Goal: Check status: Check status

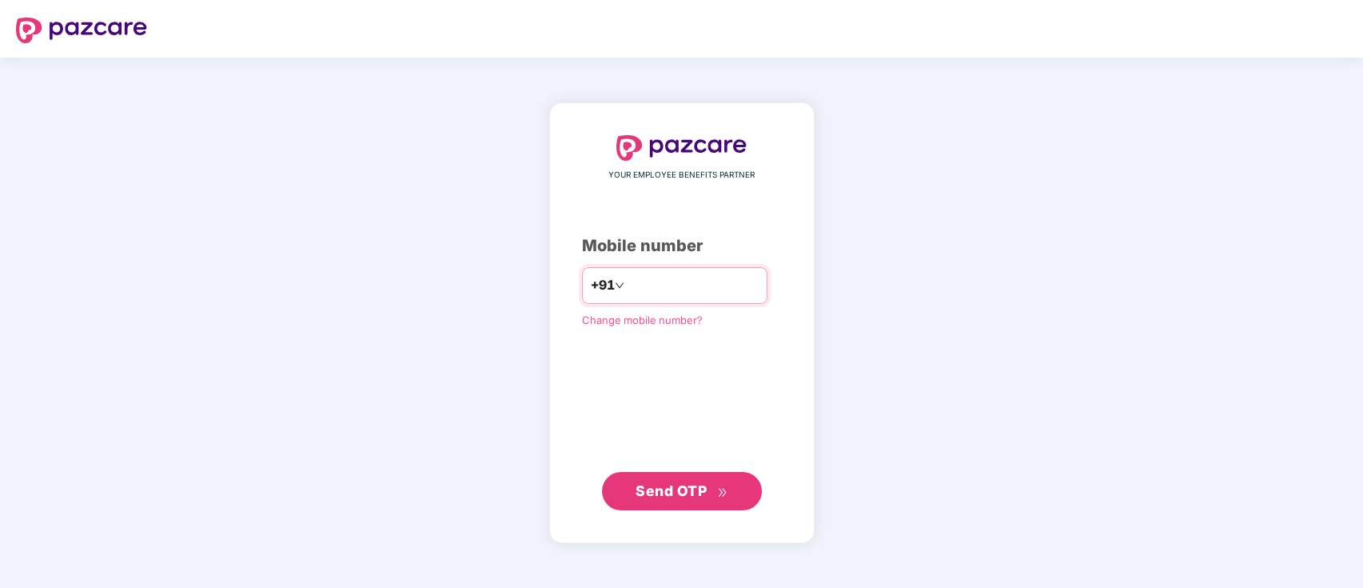
click at [648, 282] on input "number" at bounding box center [693, 286] width 131 height 26
type input "**********"
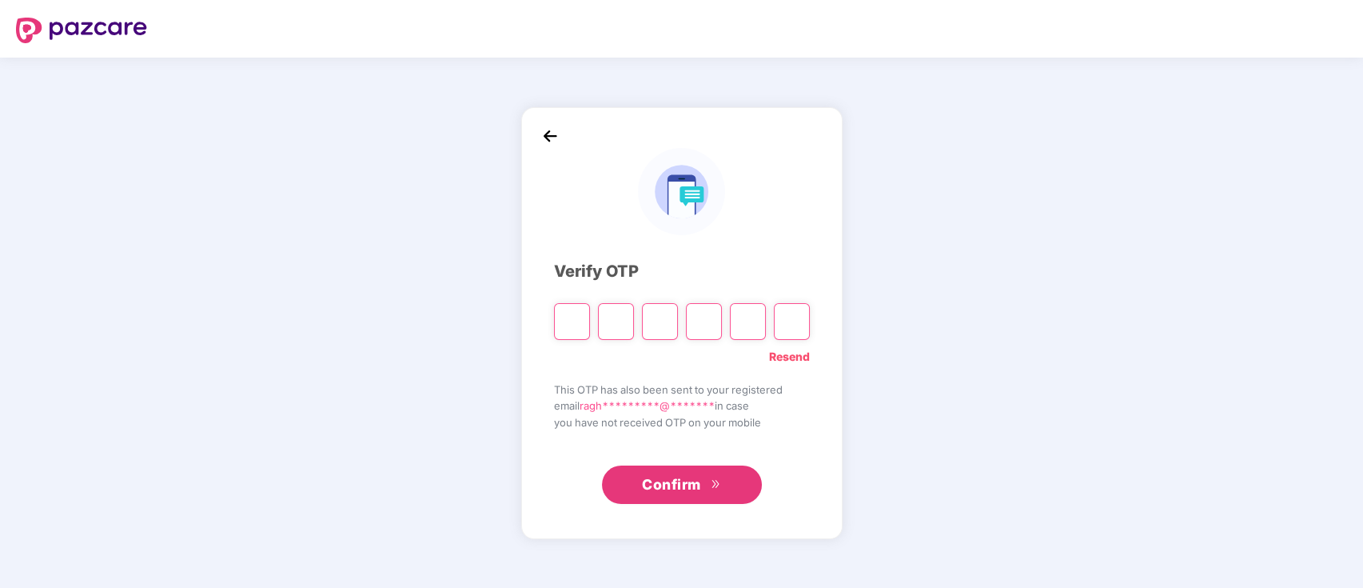
type input "*"
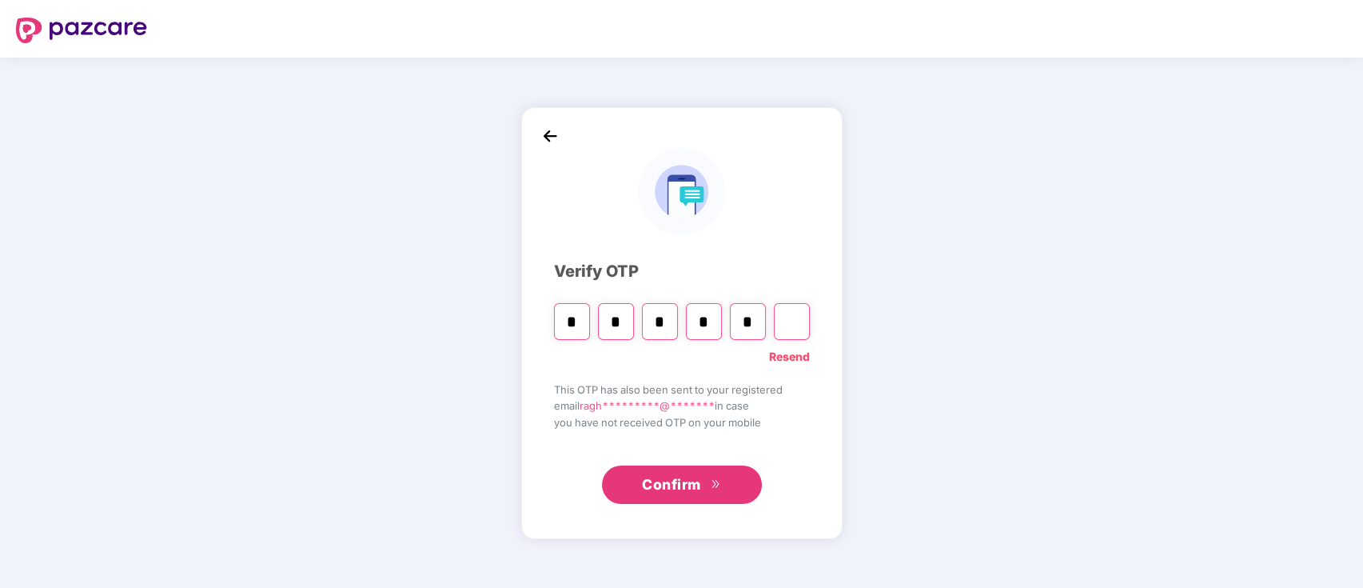
type input "*"
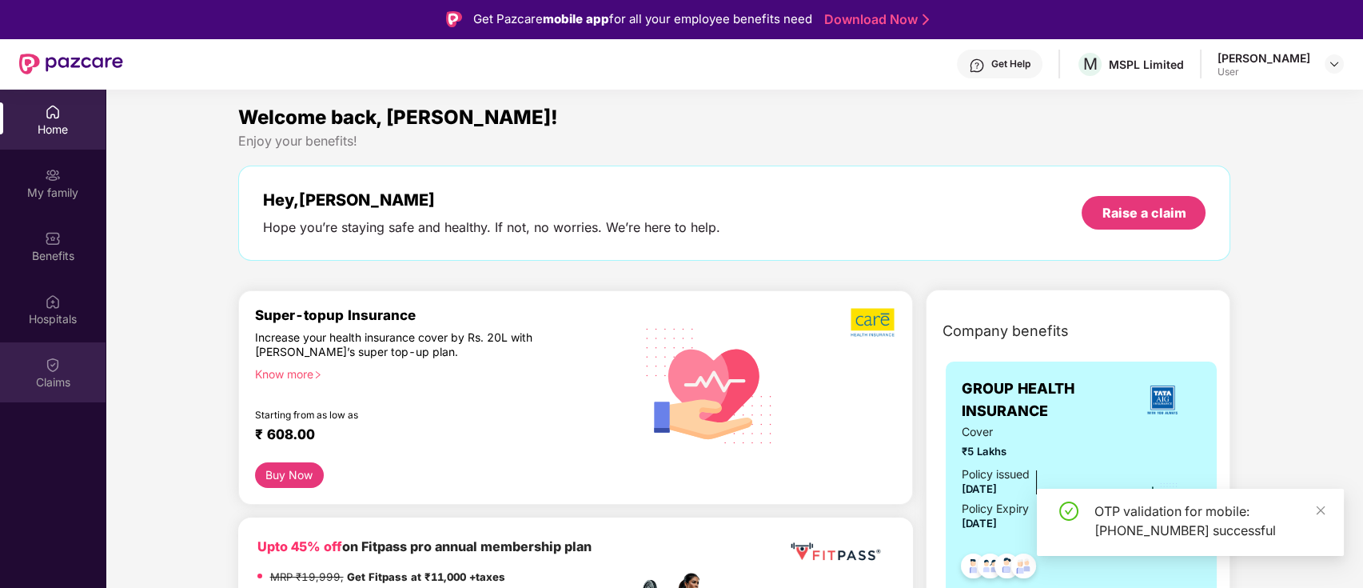
click at [64, 380] on div "Claims" at bounding box center [53, 382] width 106 height 16
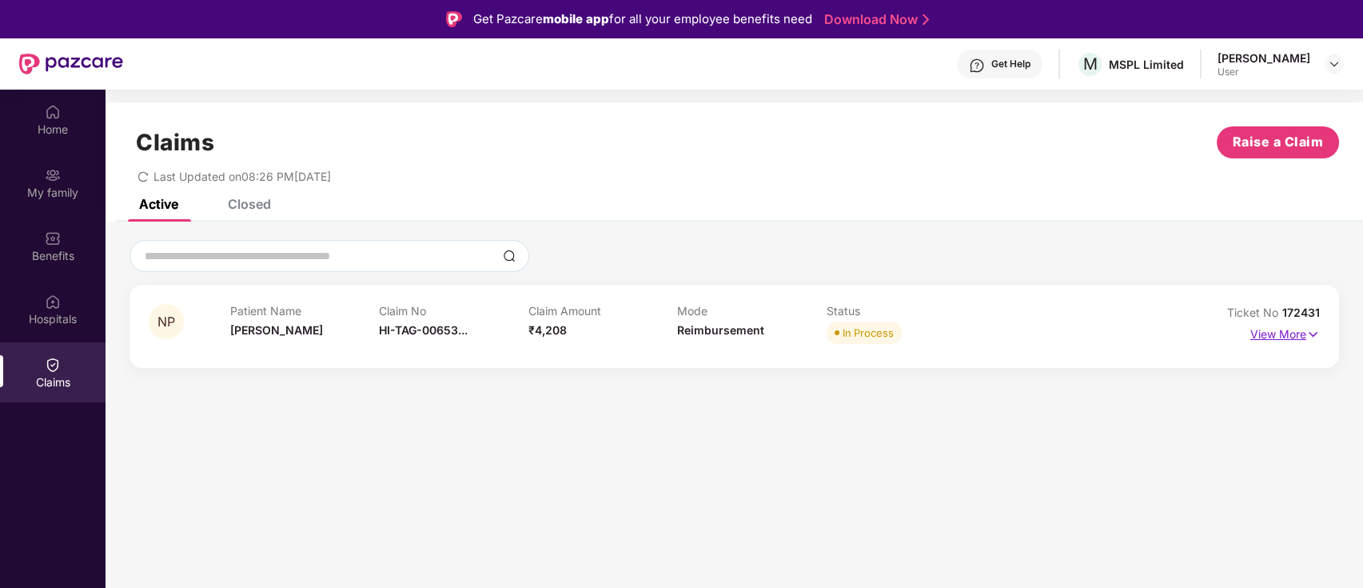
click at [1298, 323] on p "View More" at bounding box center [1285, 332] width 70 height 22
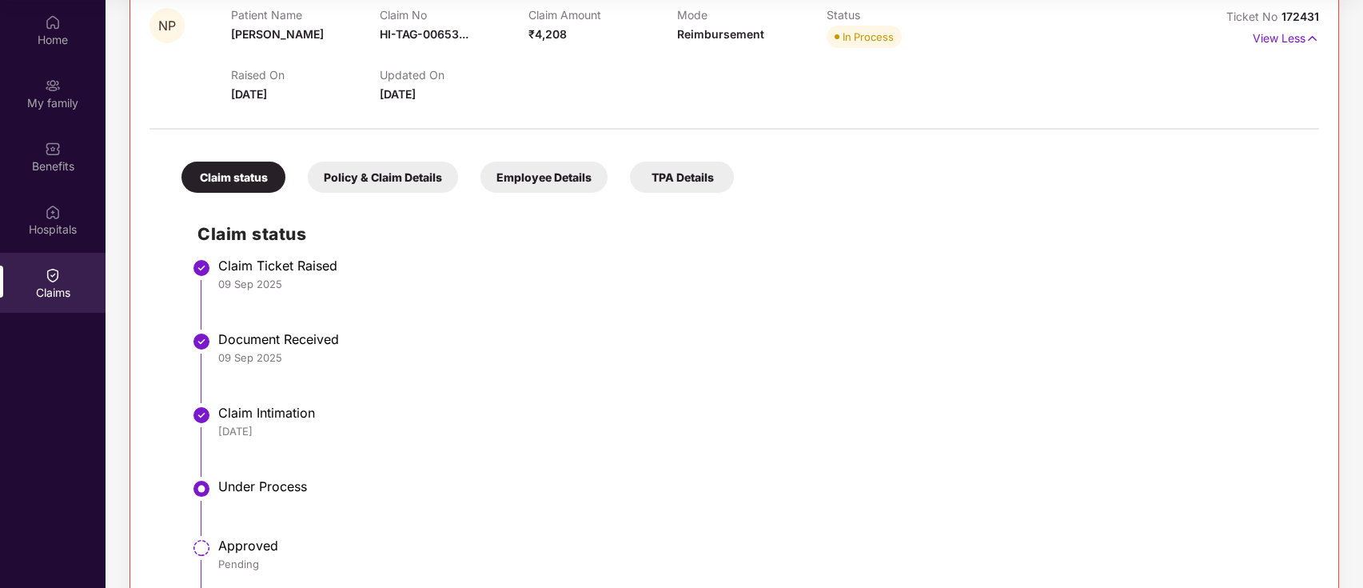
scroll to position [181, 0]
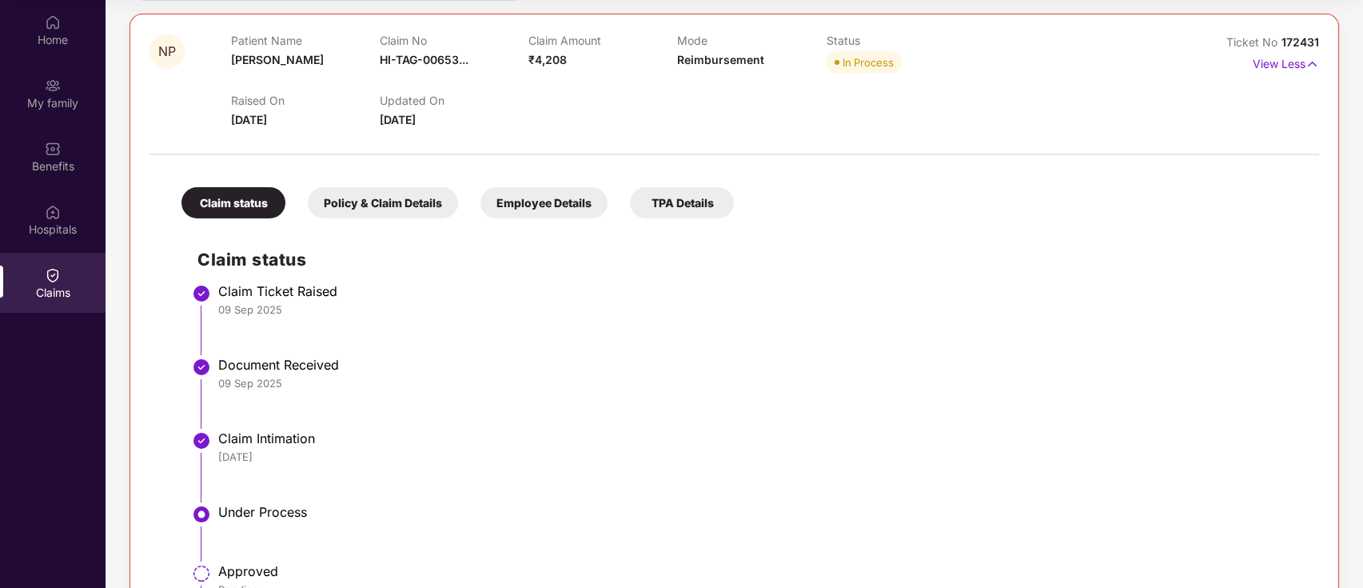
click at [377, 197] on div "Policy & Claim Details" at bounding box center [383, 202] width 150 height 31
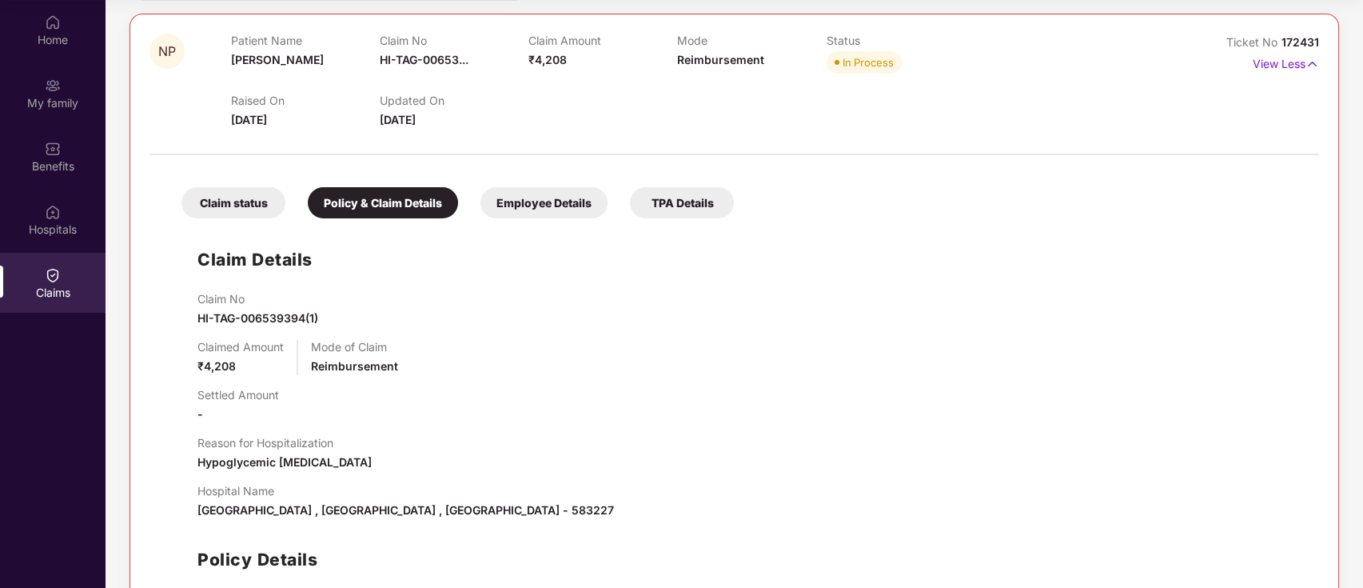
click at [531, 201] on div "Employee Details" at bounding box center [544, 202] width 127 height 31
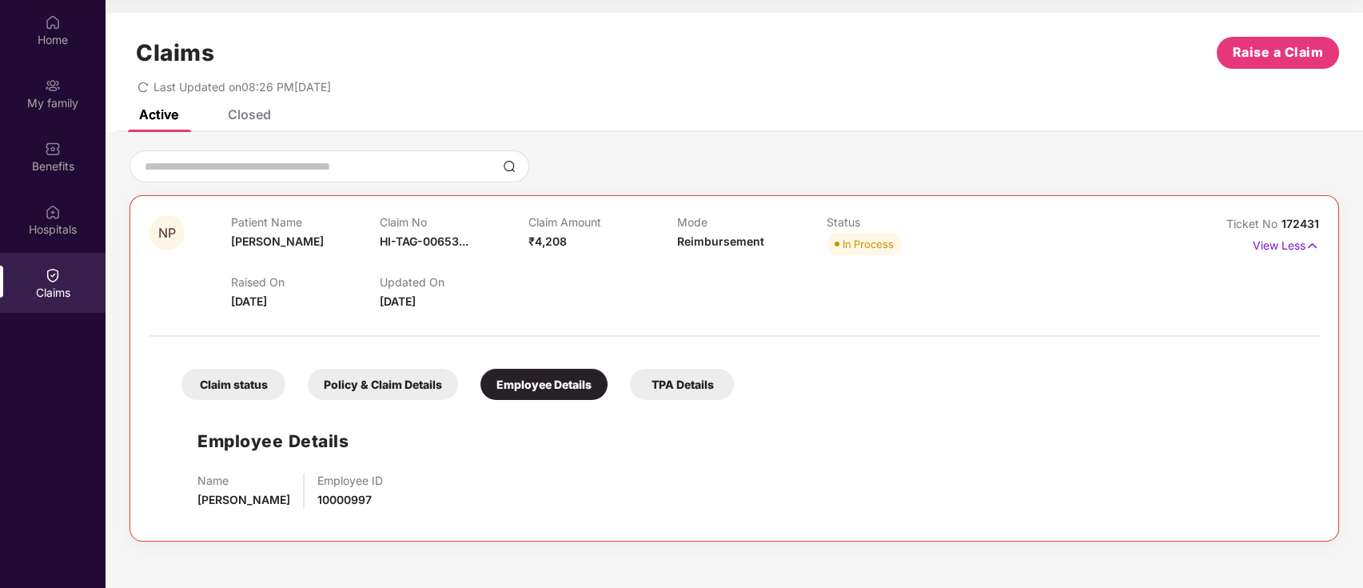
click at [672, 385] on div "TPA Details" at bounding box center [682, 384] width 104 height 31
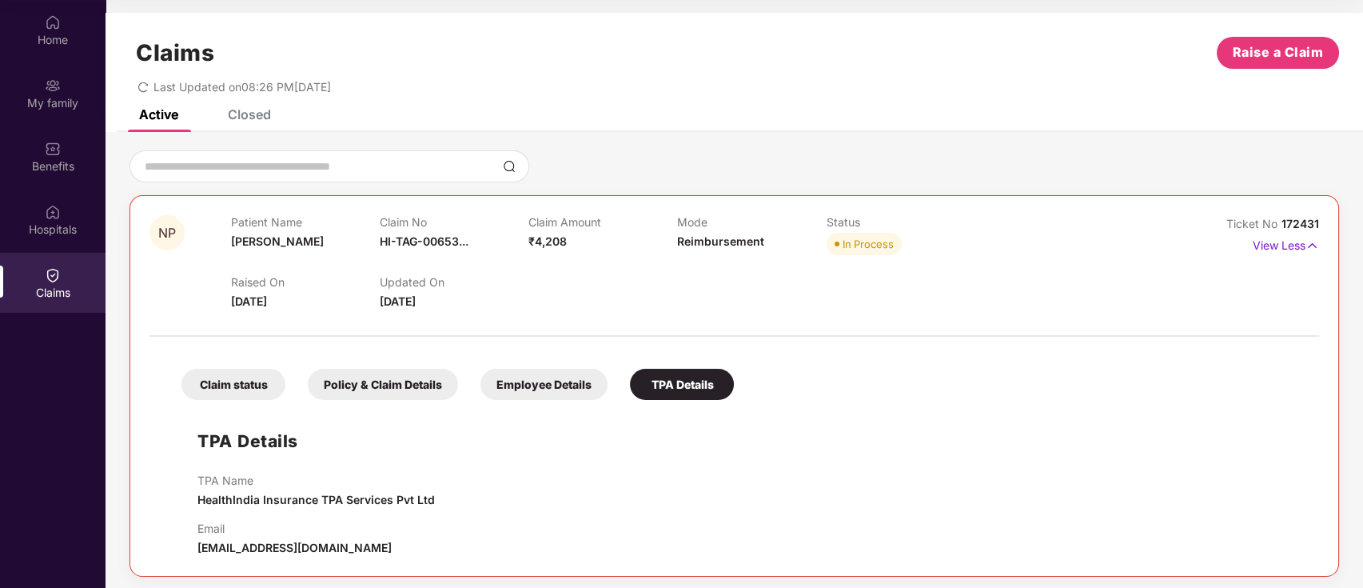
click at [248, 375] on div "Claim status" at bounding box center [233, 384] width 104 height 31
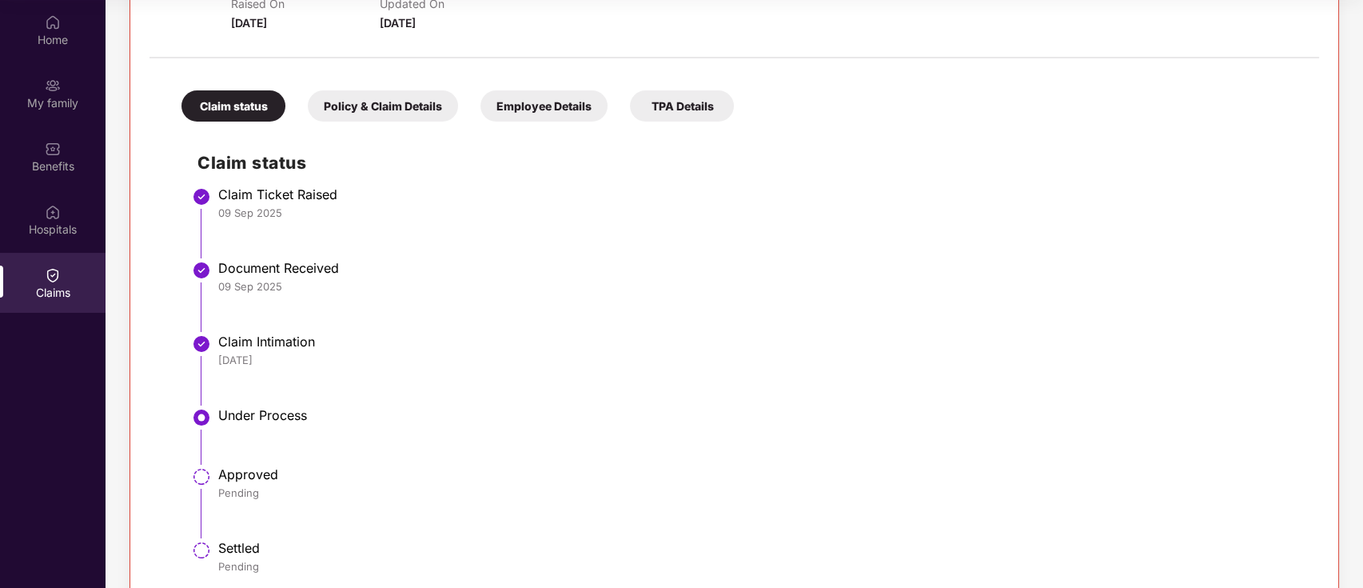
scroll to position [309, 0]
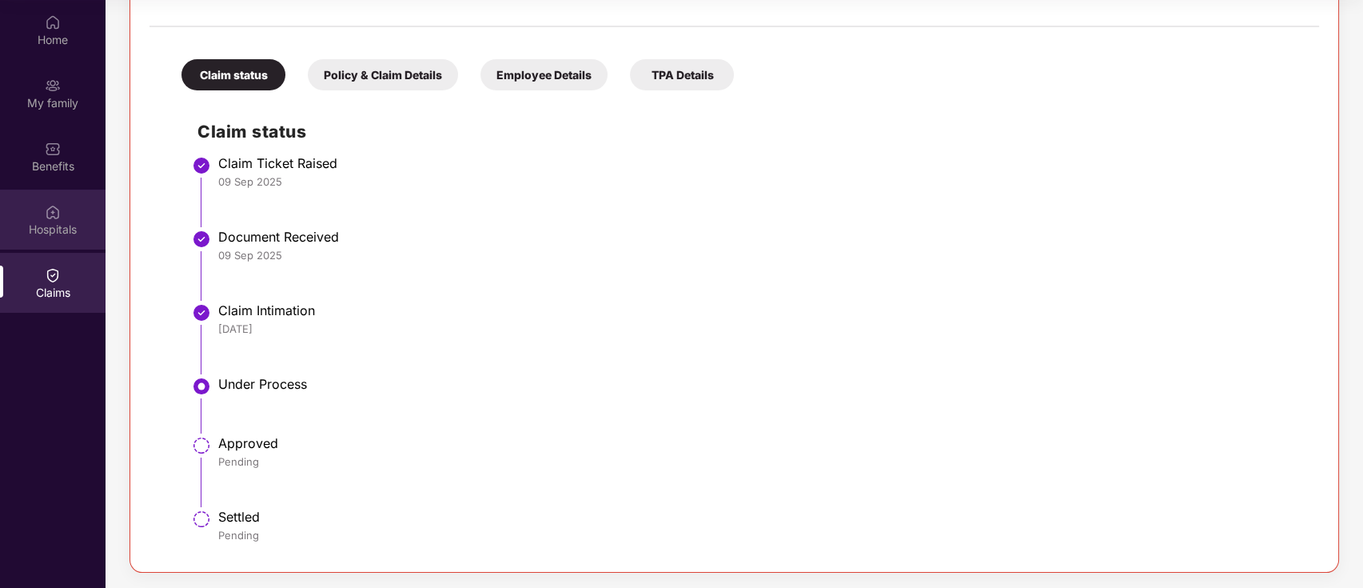
click at [46, 217] on img at bounding box center [53, 212] width 16 height 16
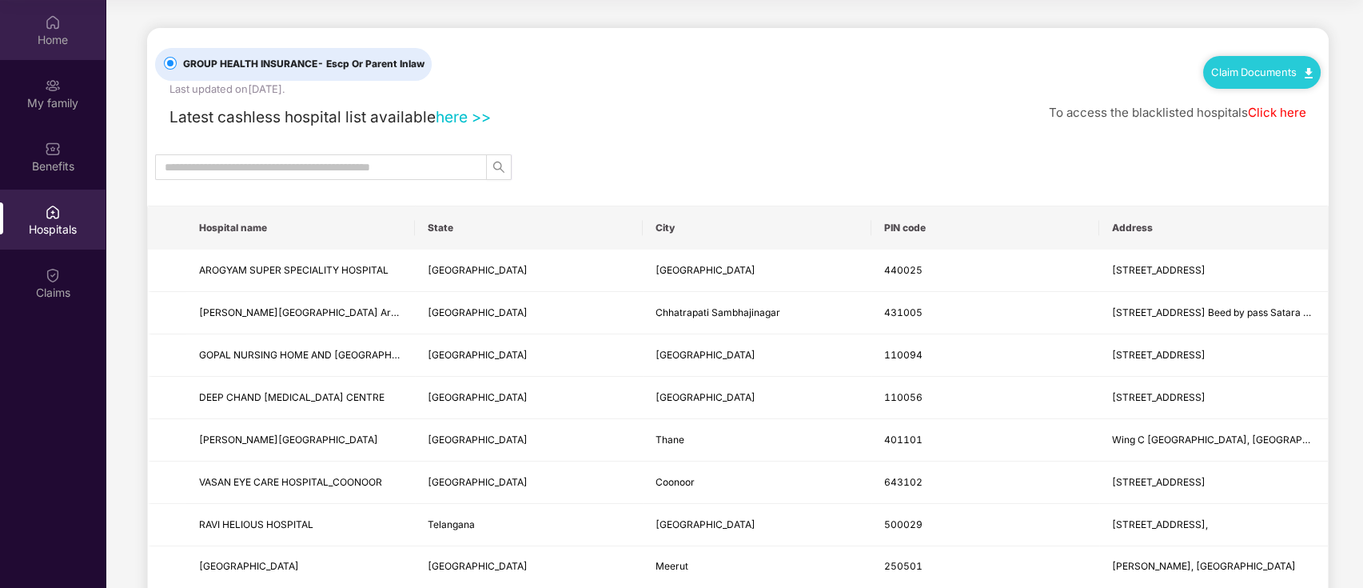
click at [58, 46] on div "Home" at bounding box center [53, 40] width 106 height 16
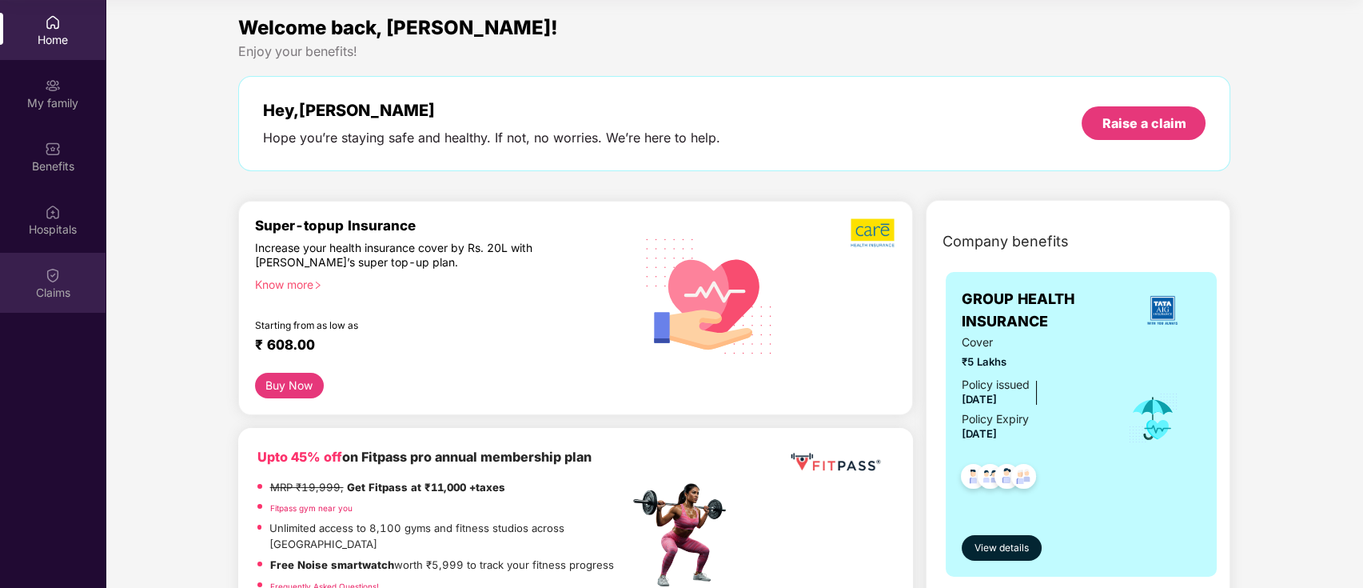
click at [58, 290] on div "Claims" at bounding box center [53, 293] width 106 height 16
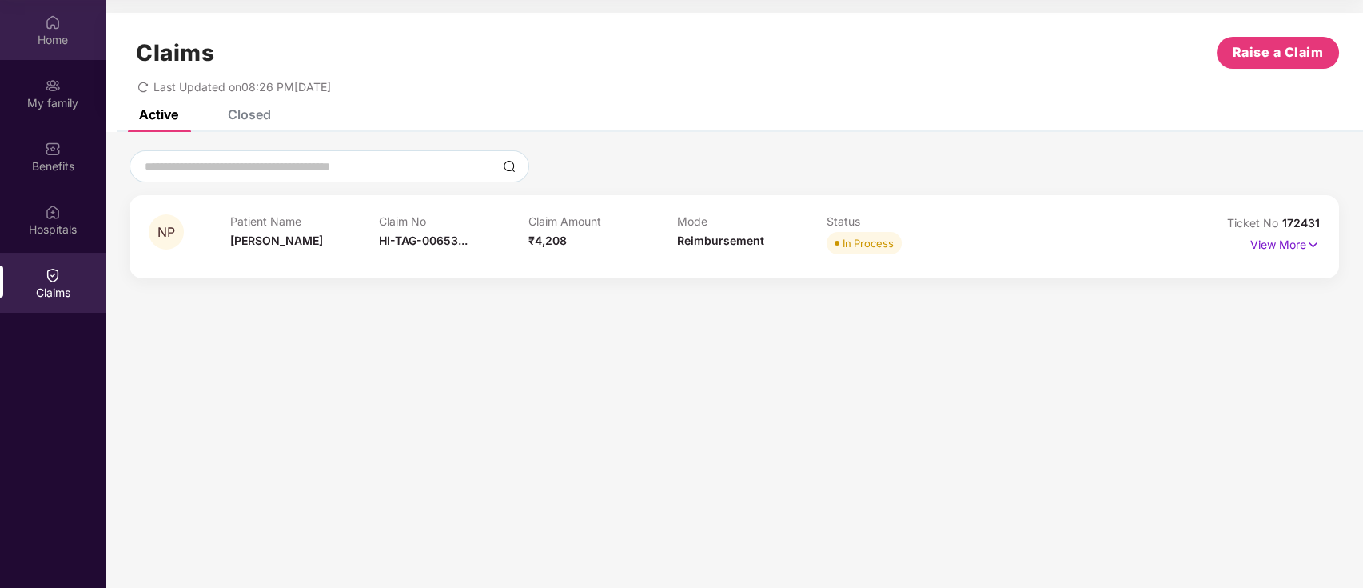
click at [67, 22] on div "Home" at bounding box center [53, 30] width 106 height 60
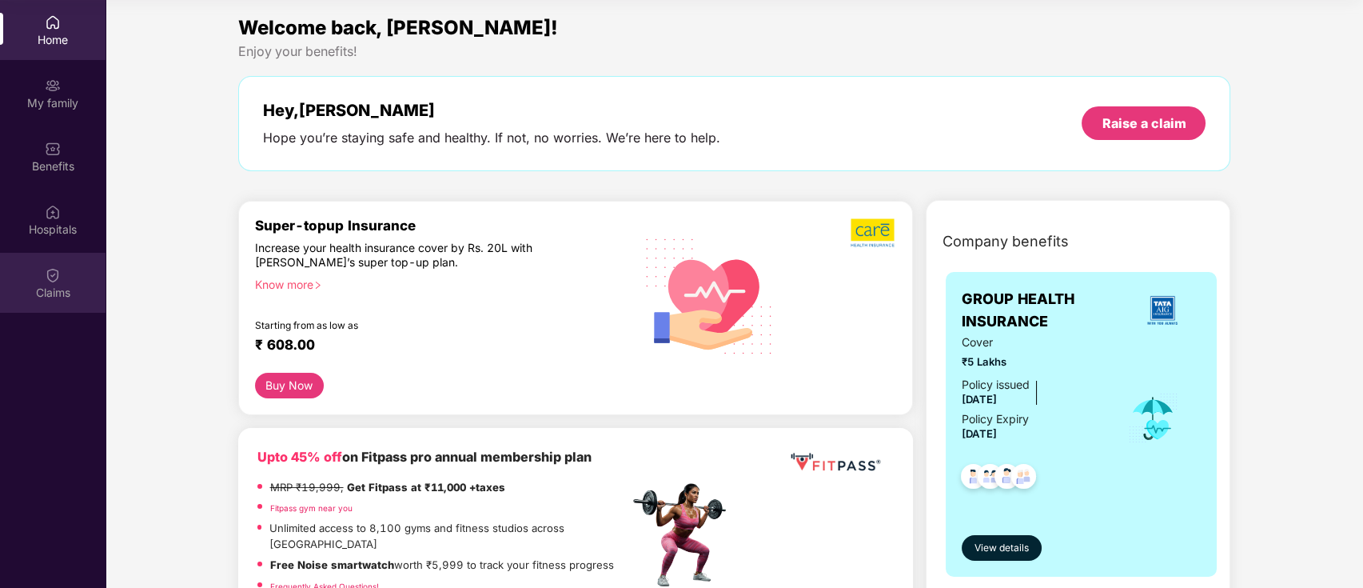
click at [51, 291] on div "Claims" at bounding box center [53, 293] width 106 height 16
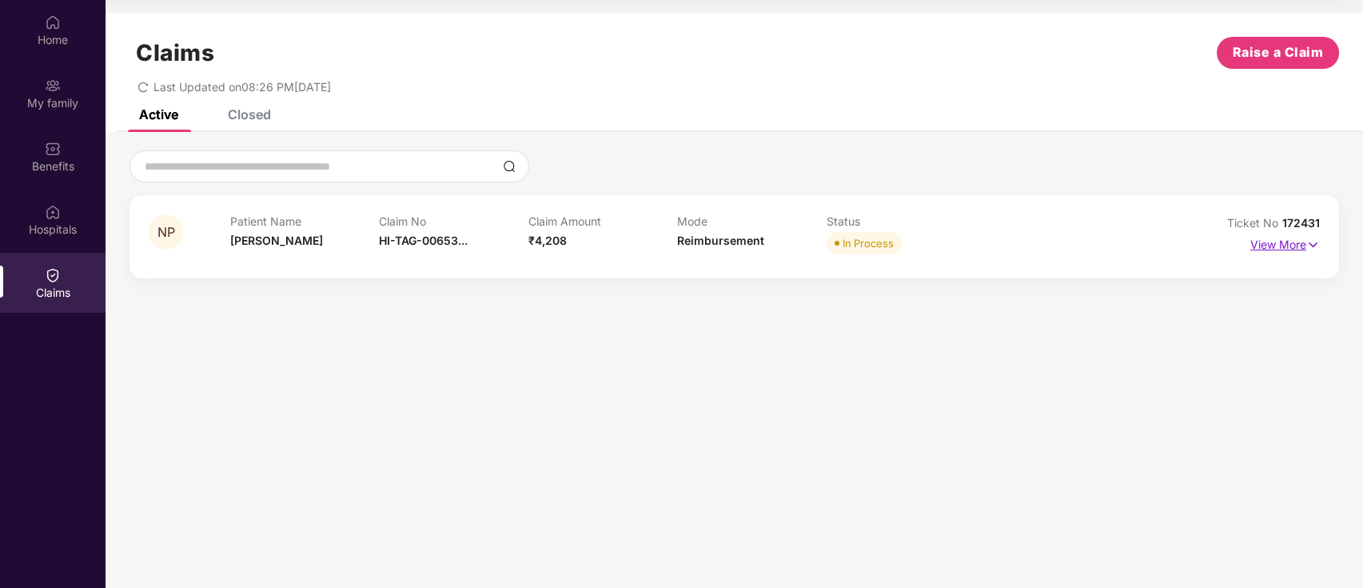
click at [1286, 243] on p "View More" at bounding box center [1285, 243] width 70 height 22
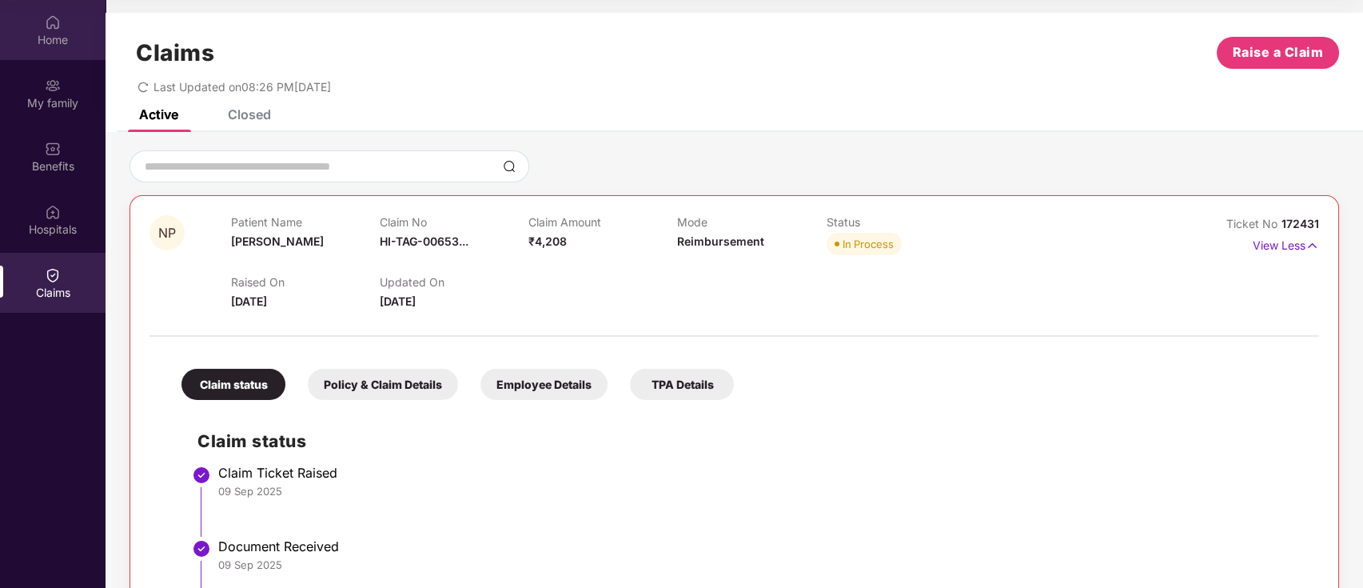
click at [51, 32] on div "Home" at bounding box center [53, 40] width 106 height 16
